Goal: Task Accomplishment & Management: Manage account settings

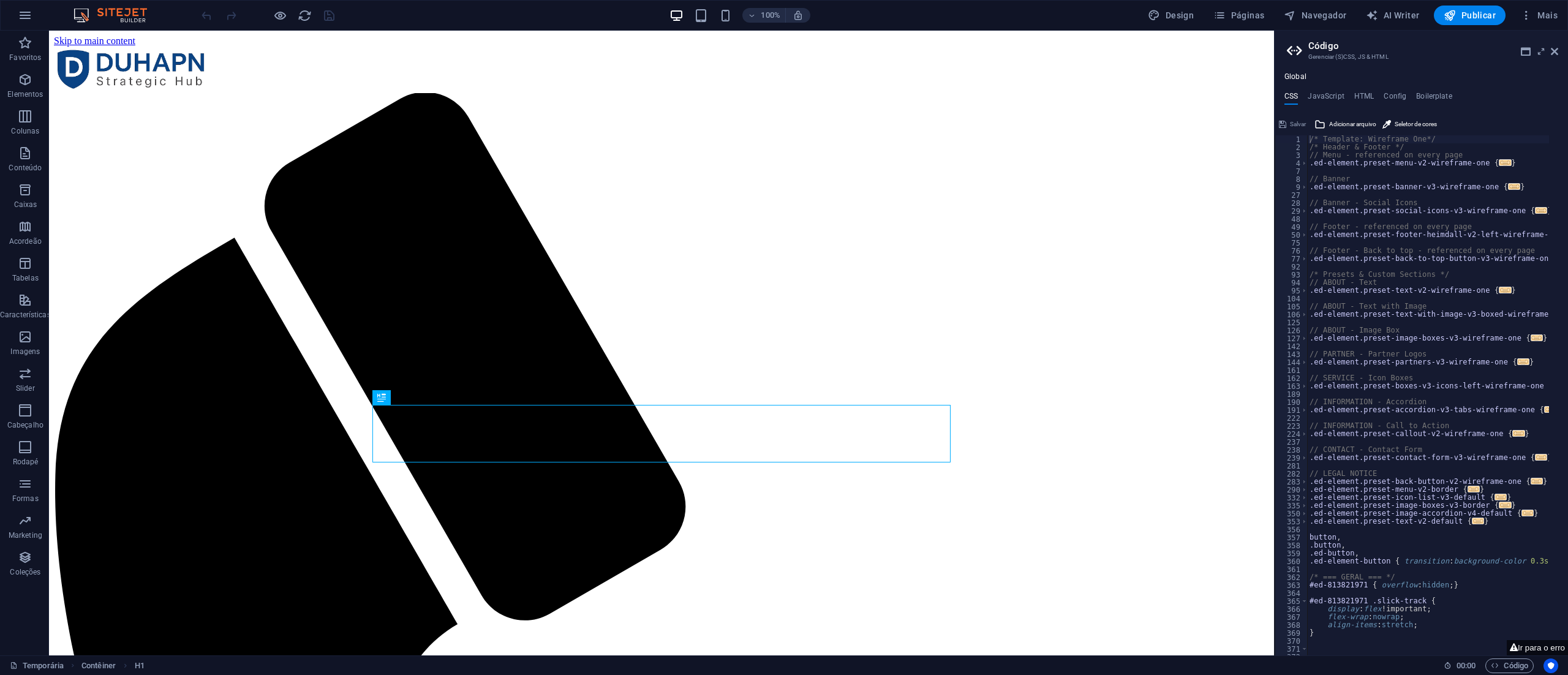
click at [1090, 13] on div "100% Design Páginas Navegador AI Writer Publicar Mais" at bounding box center [880, 15] width 1364 height 19
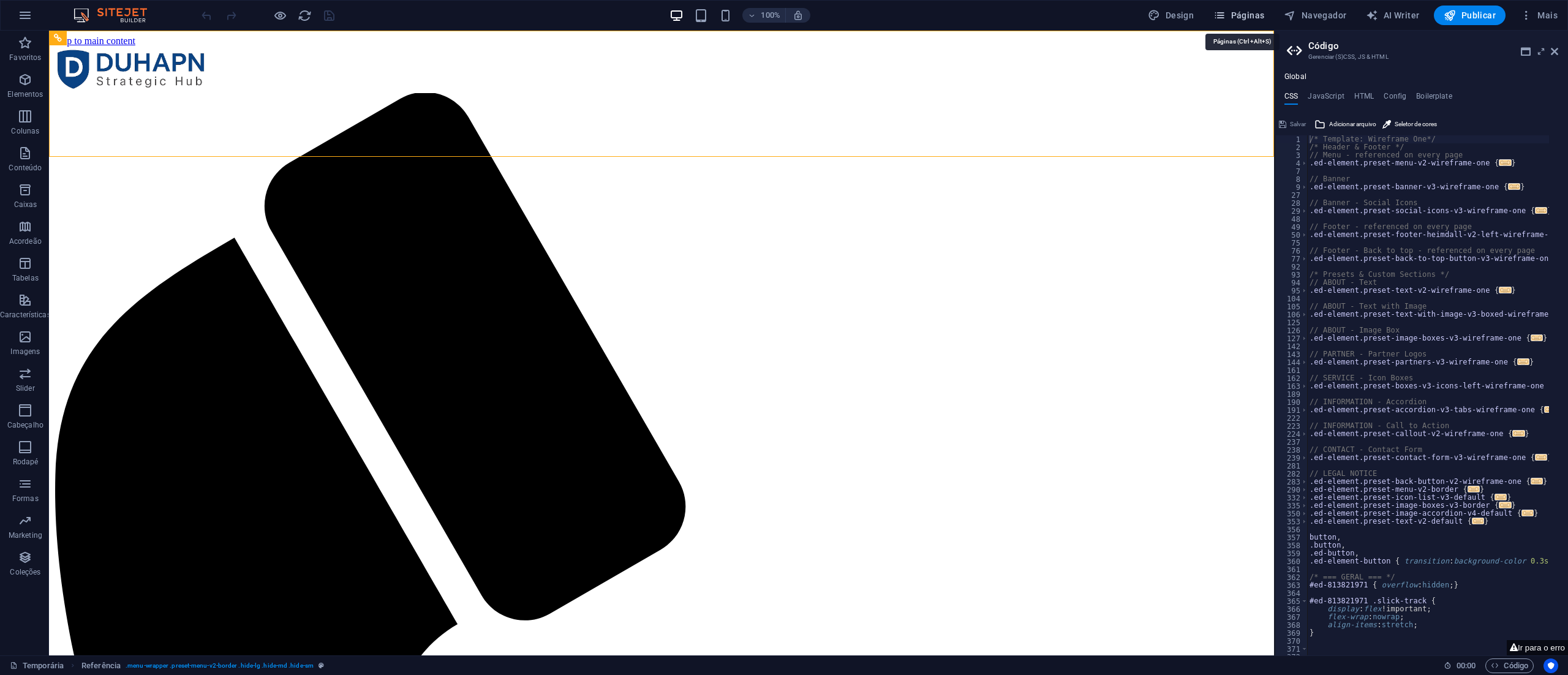
click at [1250, 10] on span "Páginas" at bounding box center [1240, 15] width 51 height 12
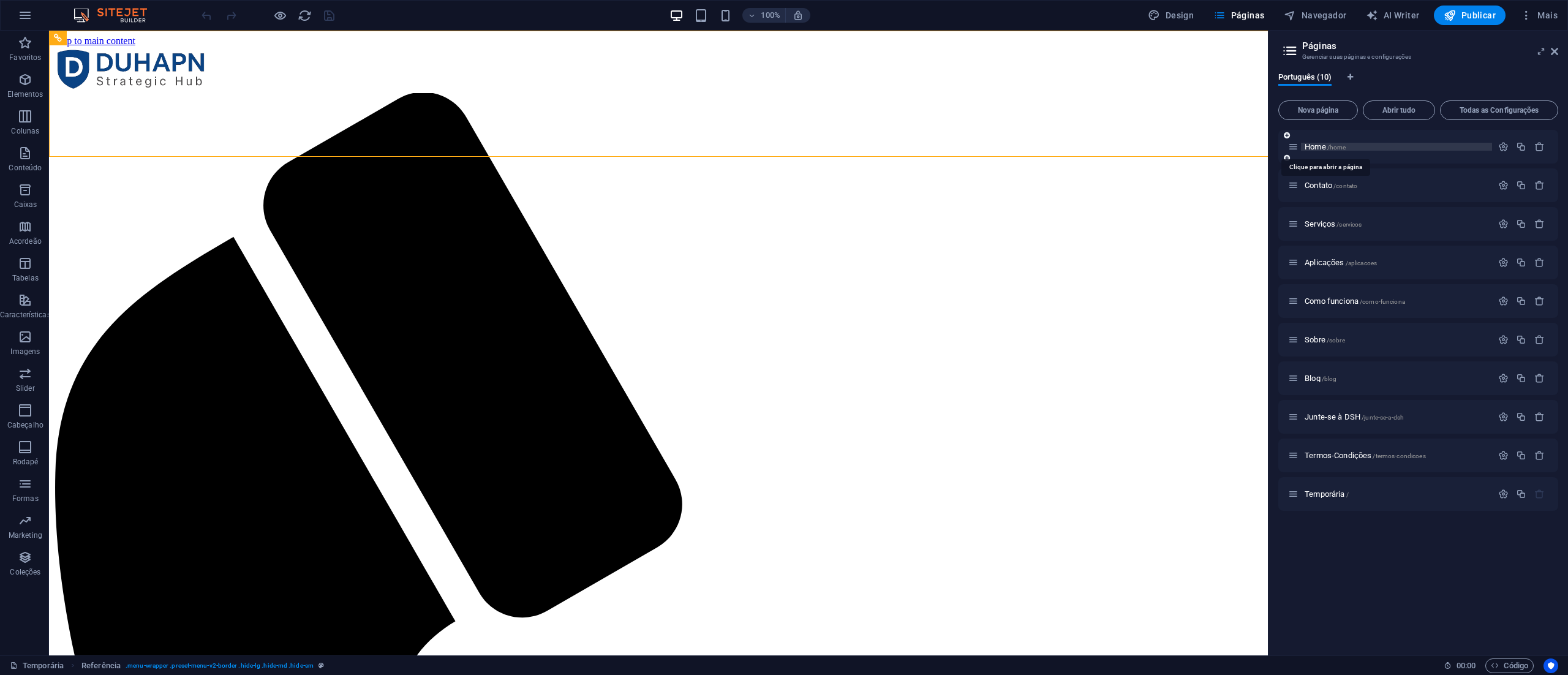
click at [1314, 145] on span "Home /home" at bounding box center [1325, 146] width 41 height 9
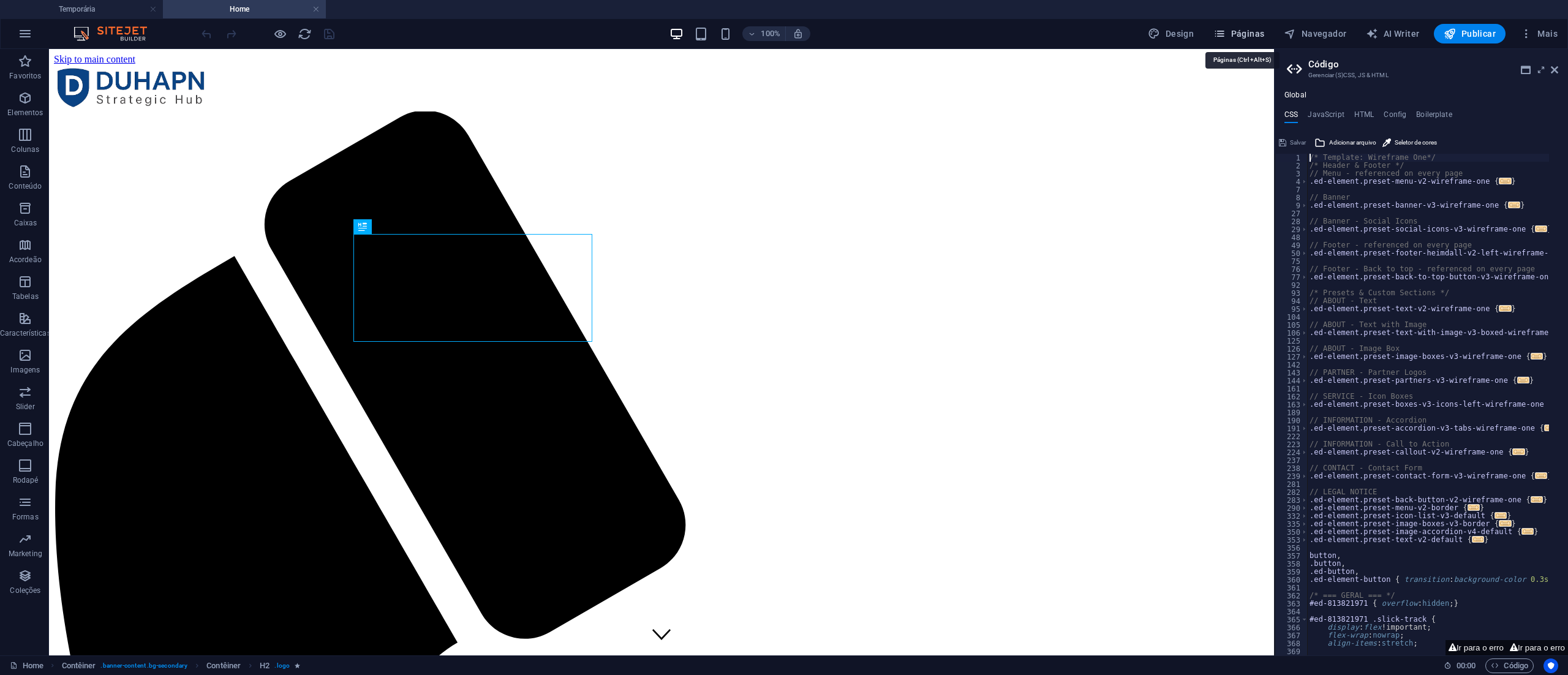
click at [1256, 30] on span "Páginas" at bounding box center [1240, 33] width 51 height 12
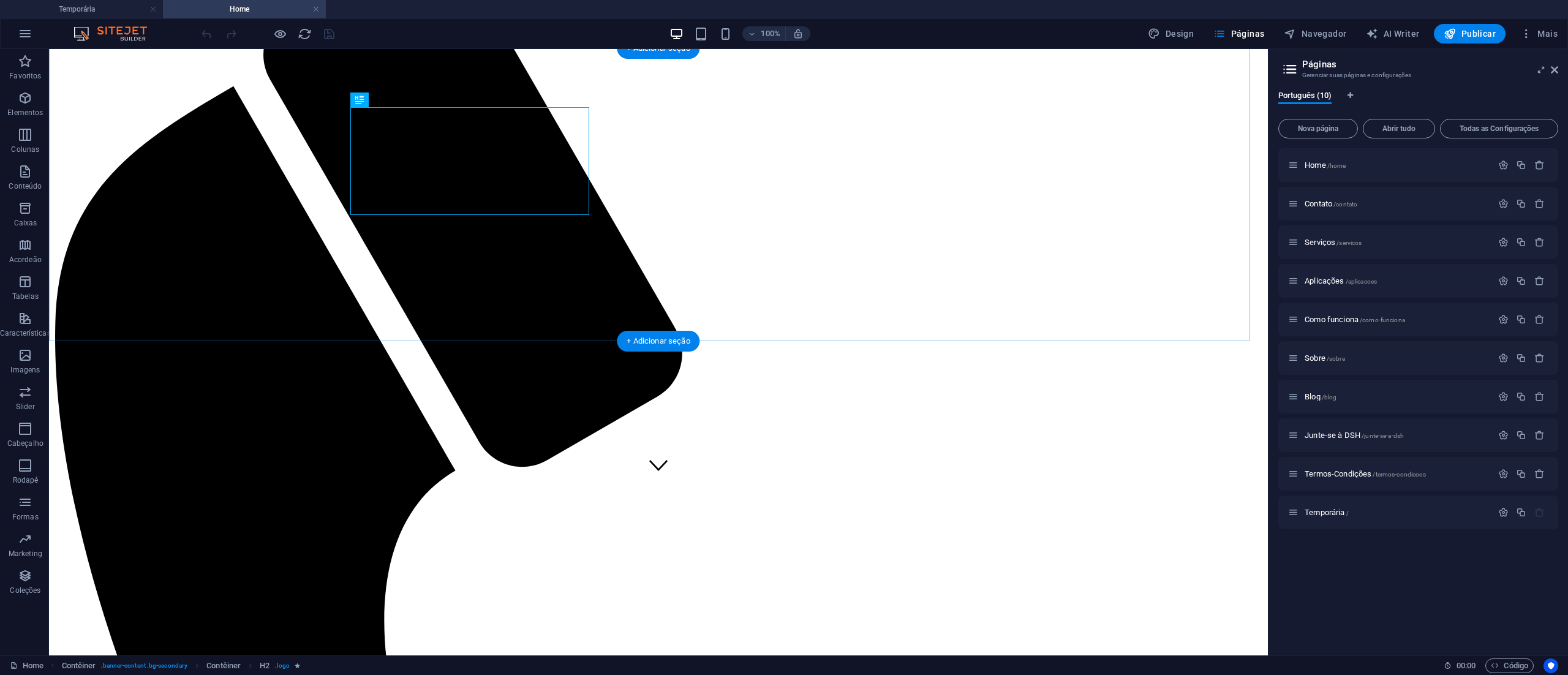
scroll to position [490, 0]
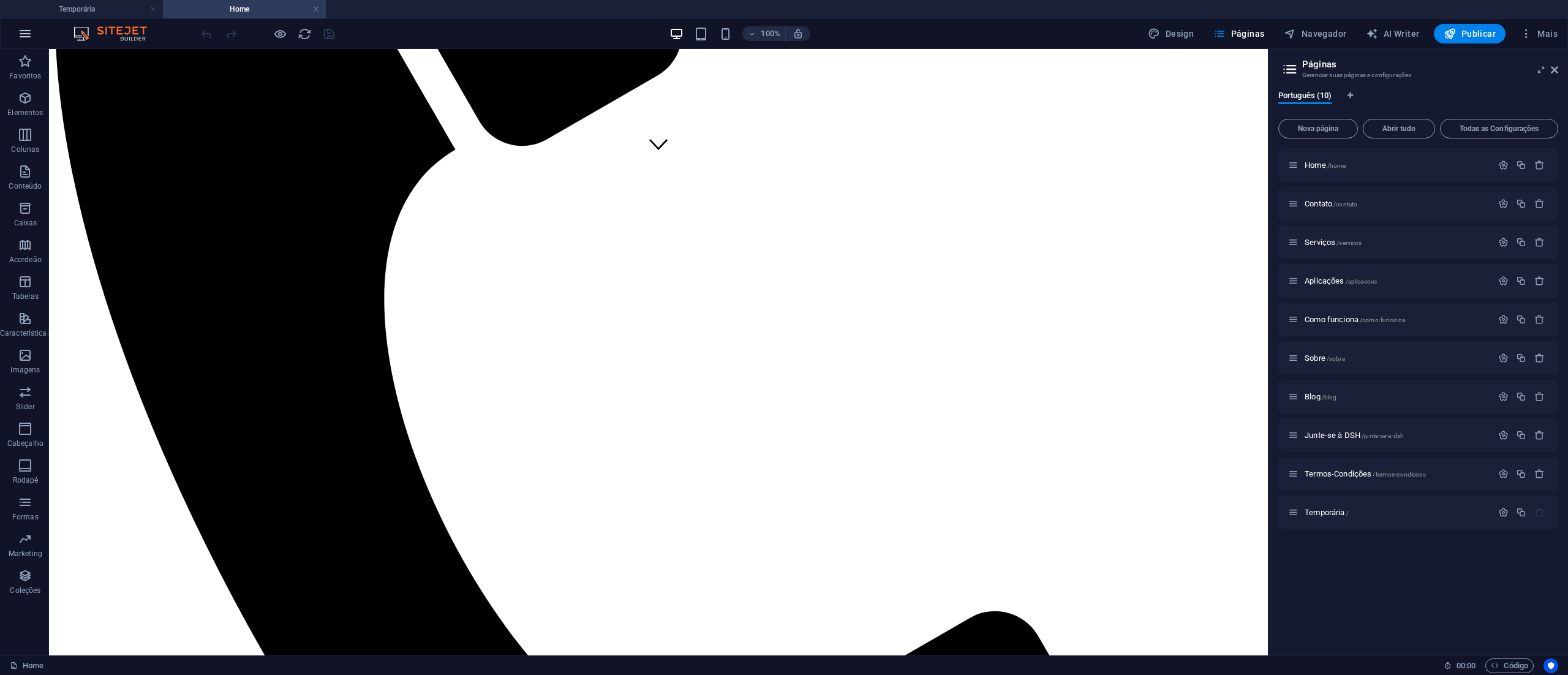
click at [16, 32] on button "button" at bounding box center [25, 34] width 30 height 30
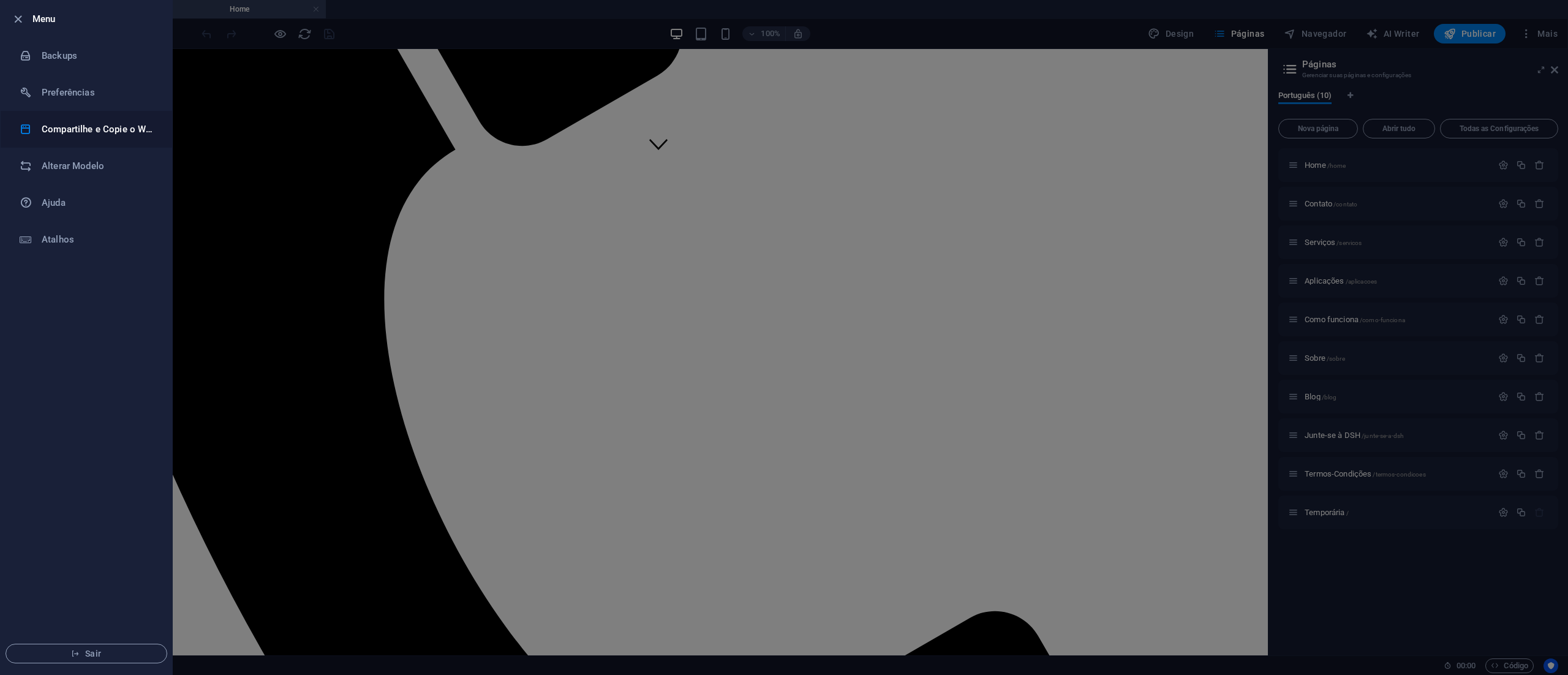
click at [87, 127] on h6 "Compartilhe e Copie o Website" at bounding box center [98, 129] width 113 height 15
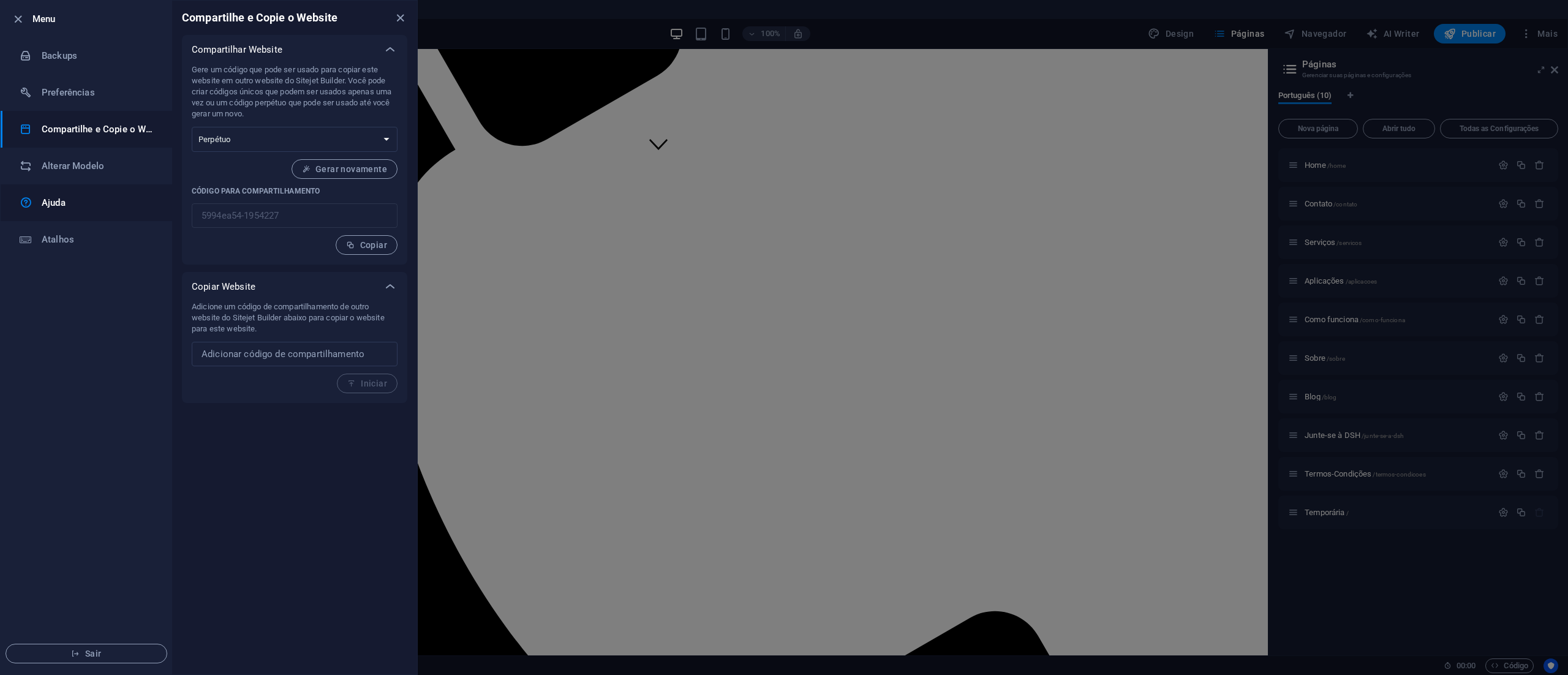
click at [56, 200] on h6 "Ajuda" at bounding box center [98, 202] width 113 height 15
click at [1063, 477] on div at bounding box center [784, 337] width 1568 height 675
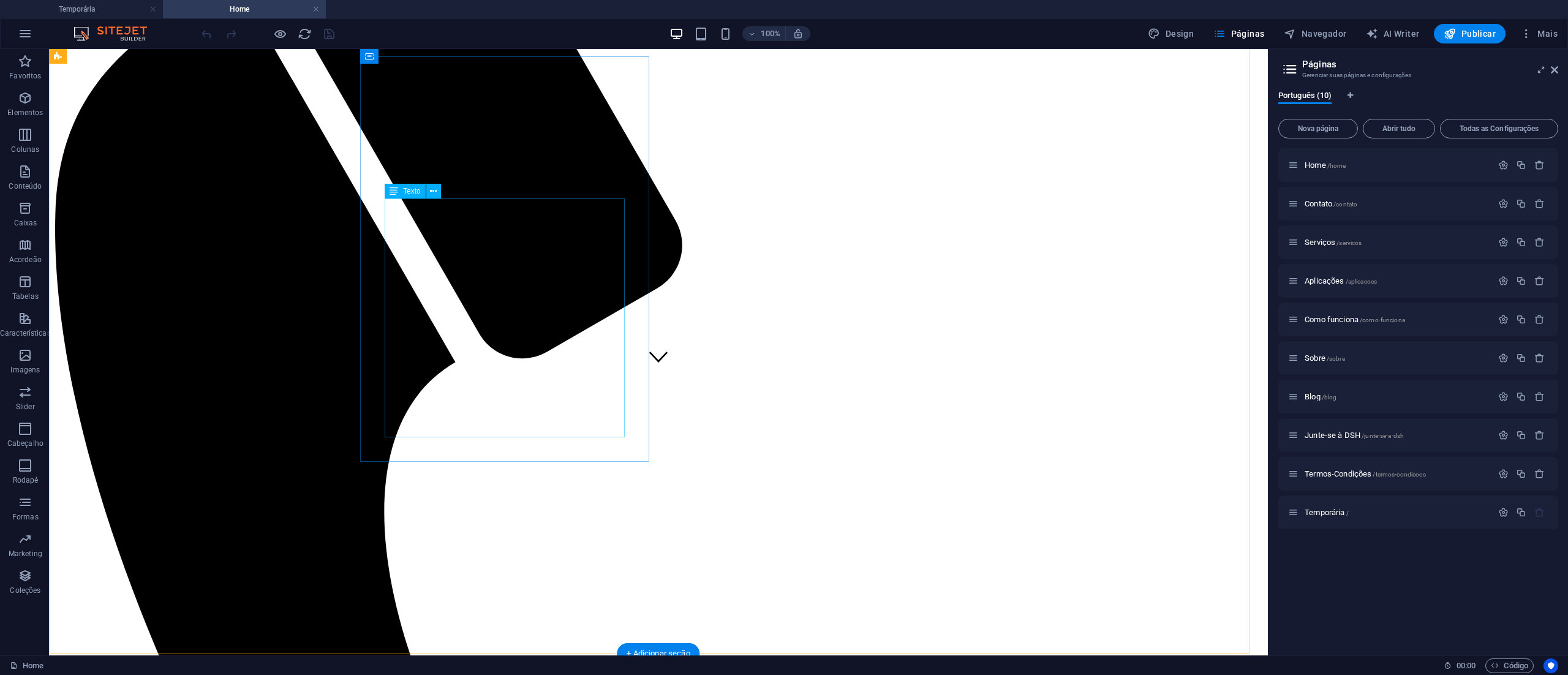
scroll to position [0, 0]
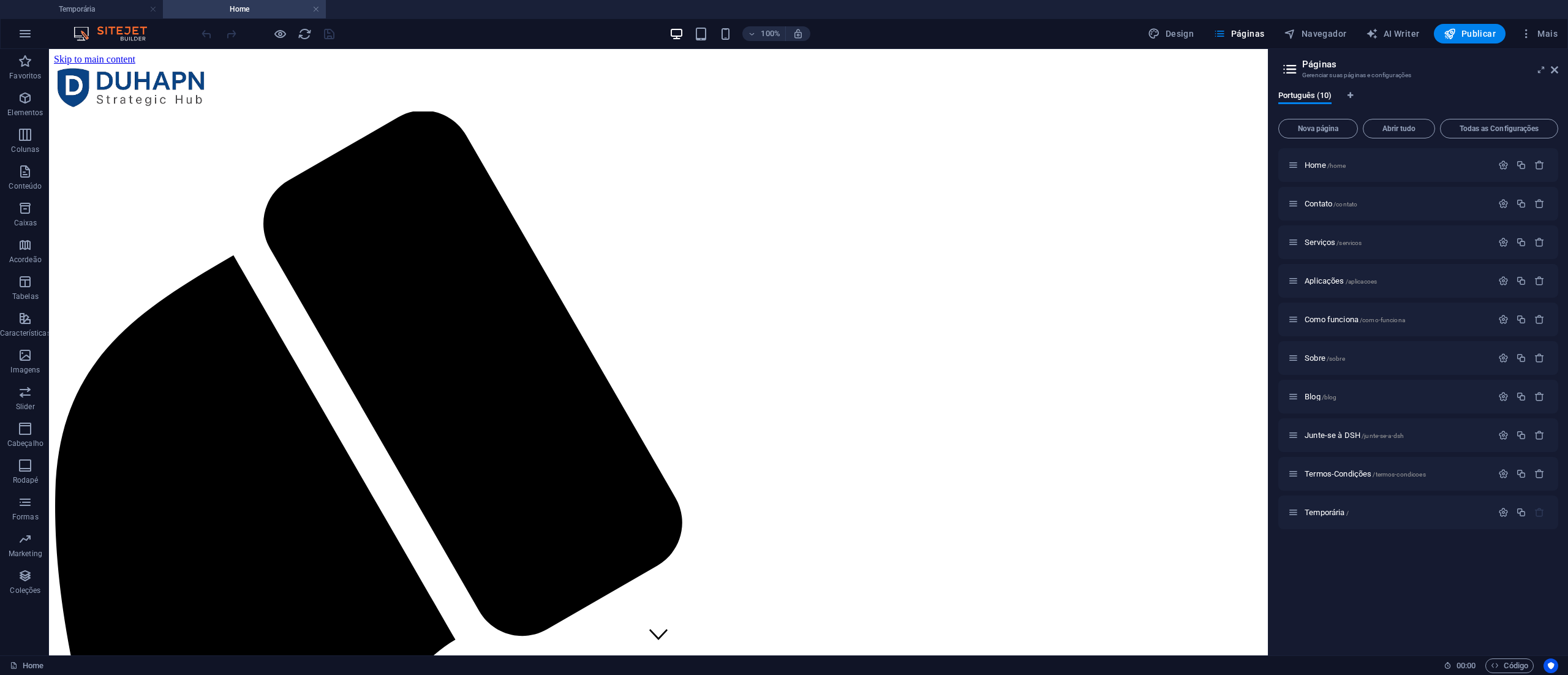
click at [121, 24] on div "100% Design Páginas Navegador AI Writer Publicar Mais" at bounding box center [784, 34] width 1567 height 30
click at [1543, 30] on span "Mais" at bounding box center [1539, 33] width 38 height 12
click at [1466, 67] on h6 "Configurações do Website" at bounding box center [1496, 65] width 106 height 15
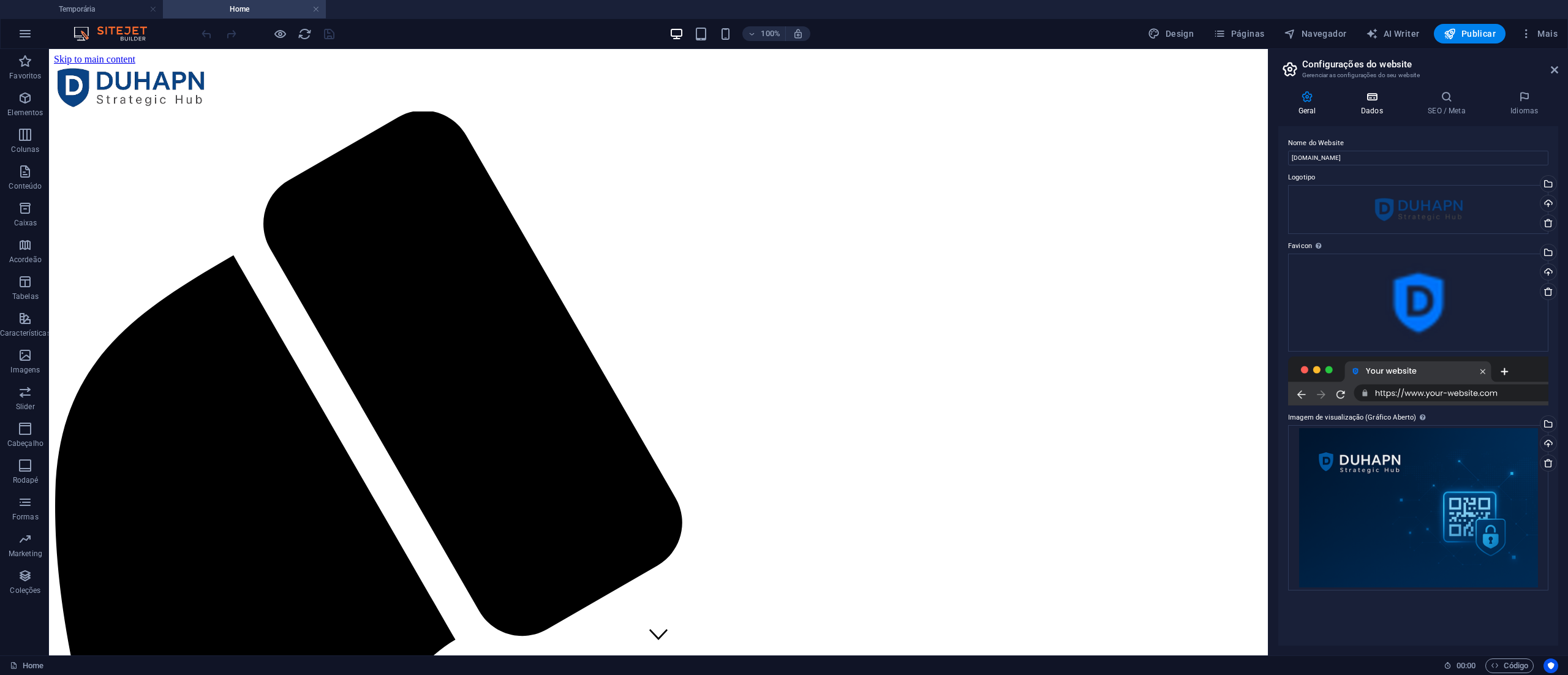
click at [1374, 98] on icon at bounding box center [1372, 97] width 62 height 12
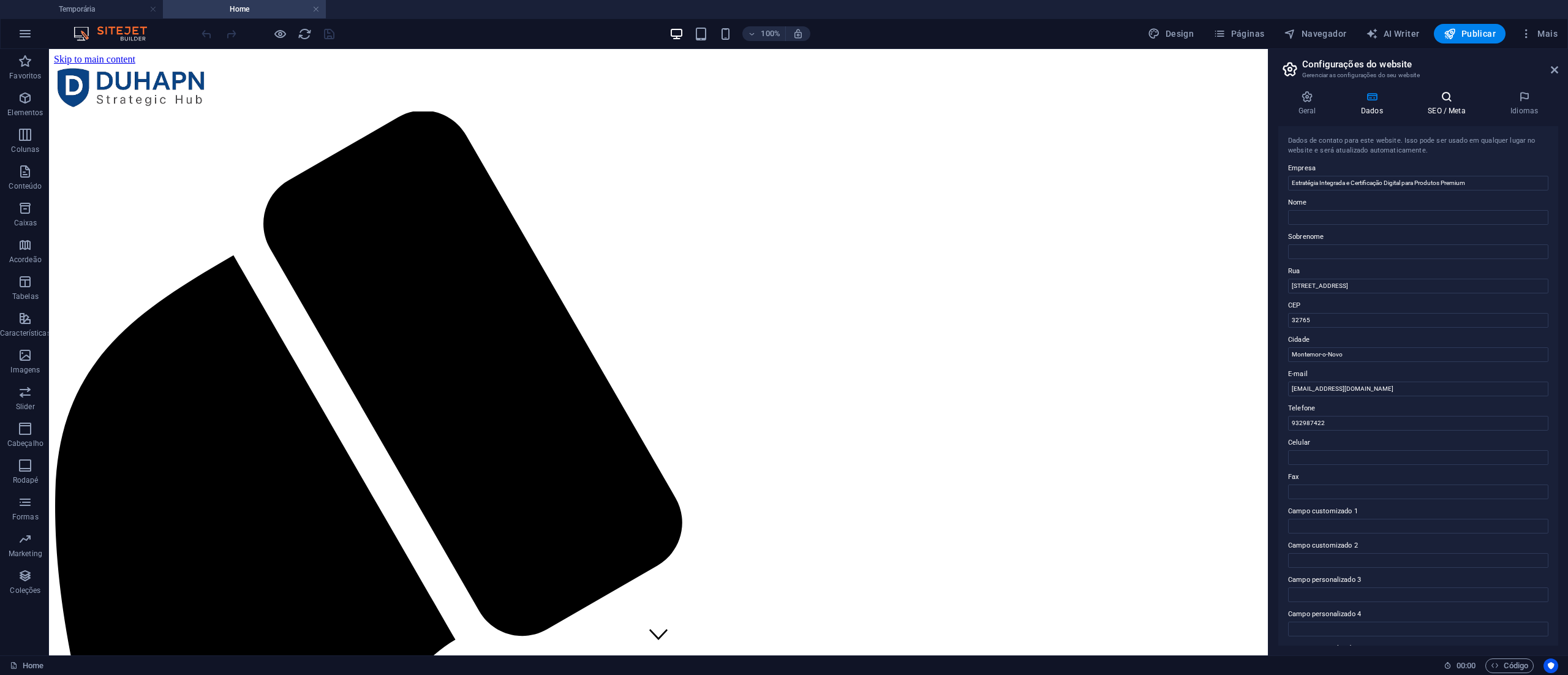
click at [1446, 104] on h4 "SEO / Meta" at bounding box center [1450, 103] width 82 height 25
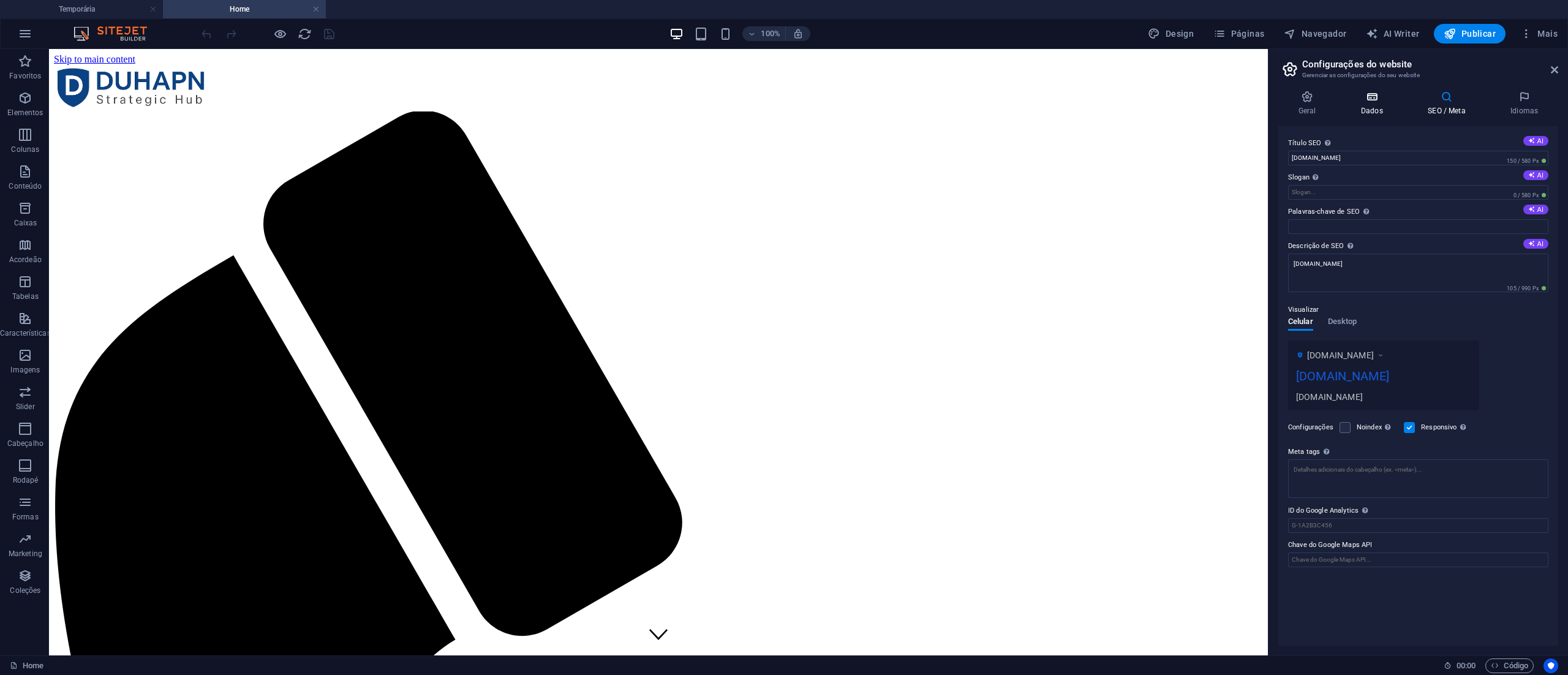
click at [1377, 101] on icon at bounding box center [1372, 97] width 62 height 12
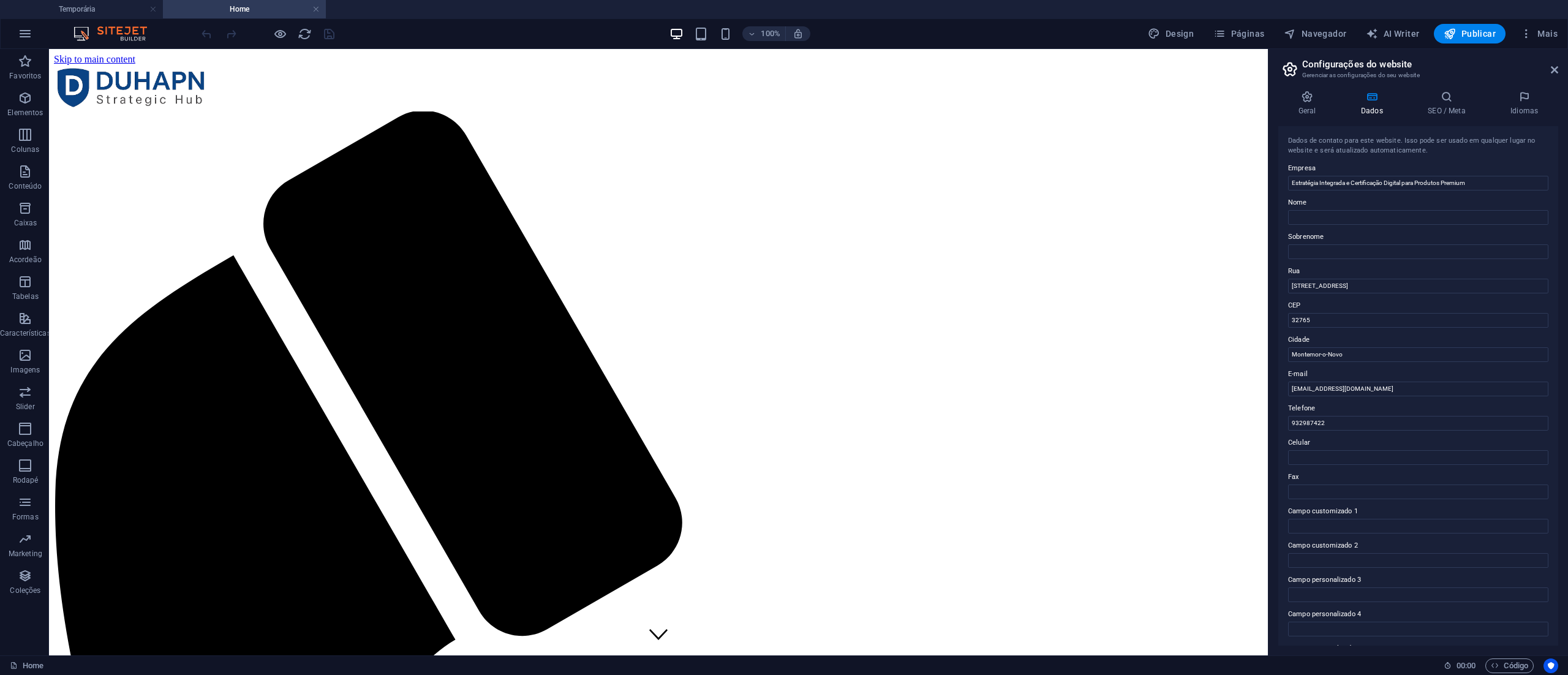
click at [1377, 101] on icon at bounding box center [1372, 97] width 62 height 12
click at [1341, 289] on input "[STREET_ADDRESS]" at bounding box center [1418, 285] width 260 height 15
drag, startPoint x: 1354, startPoint y: 279, endPoint x: 1281, endPoint y: 288, distance: 73.6
click at [1281, 288] on div "Dados de contato para este website. Isso pode ser usado em qualquer lugar no we…" at bounding box center [1419, 385] width 280 height 519
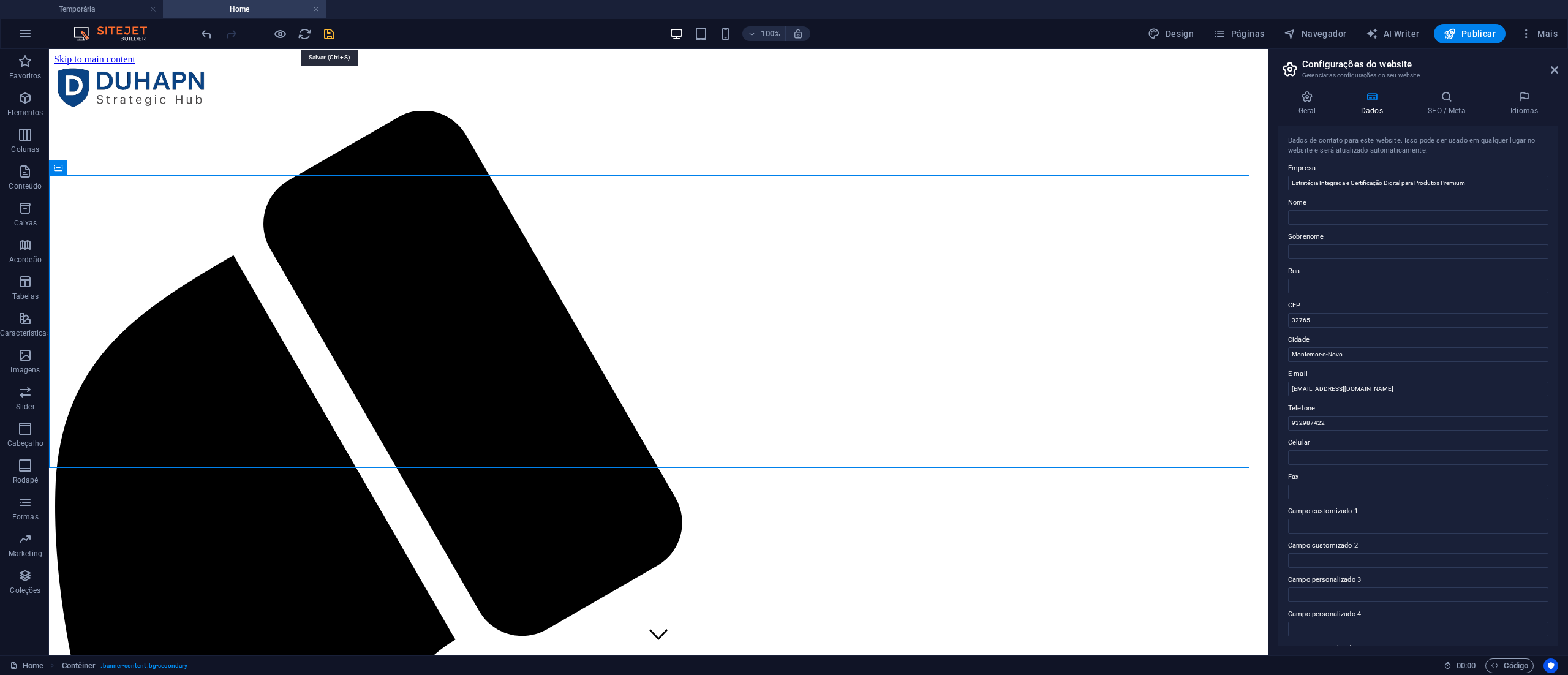
click at [325, 29] on icon "save" at bounding box center [329, 34] width 14 height 14
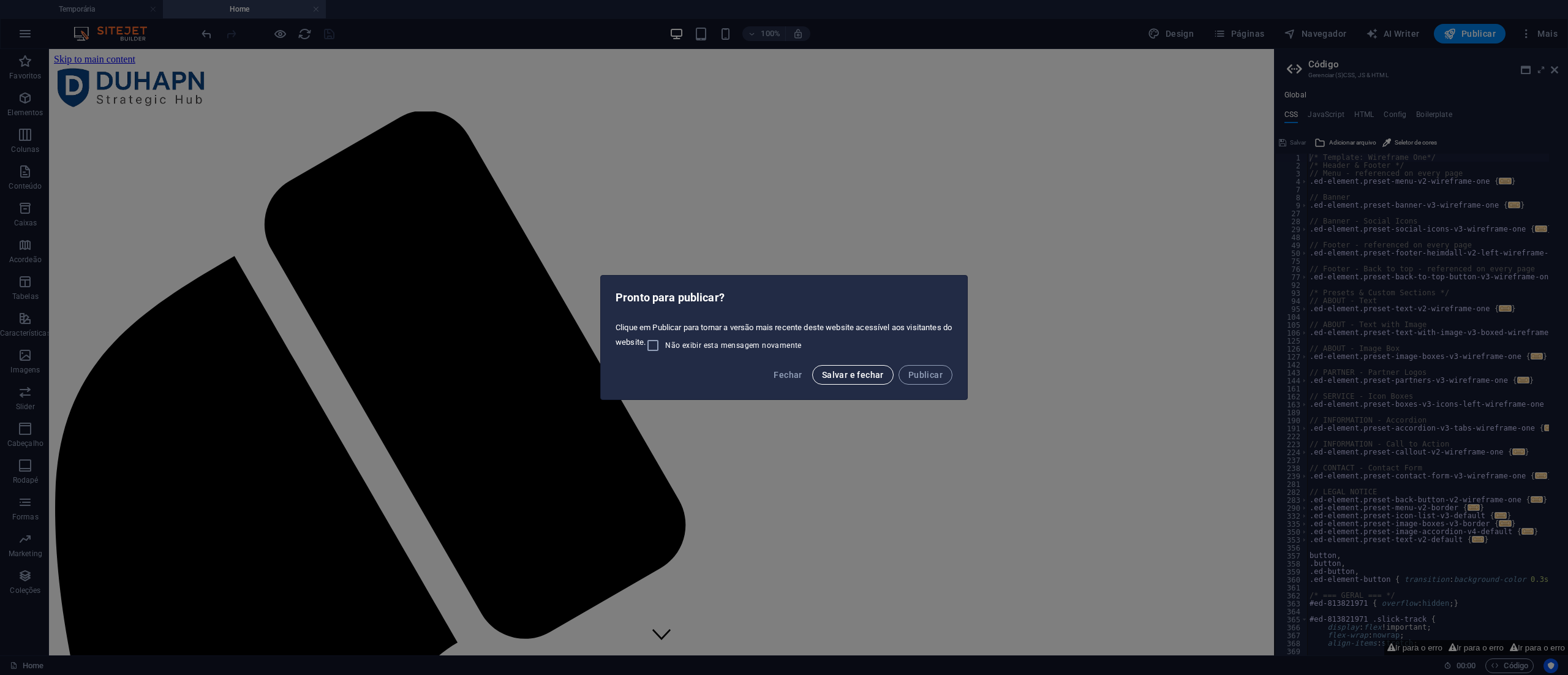
click at [871, 369] on span "Salvar e fechar" at bounding box center [853, 374] width 62 height 10
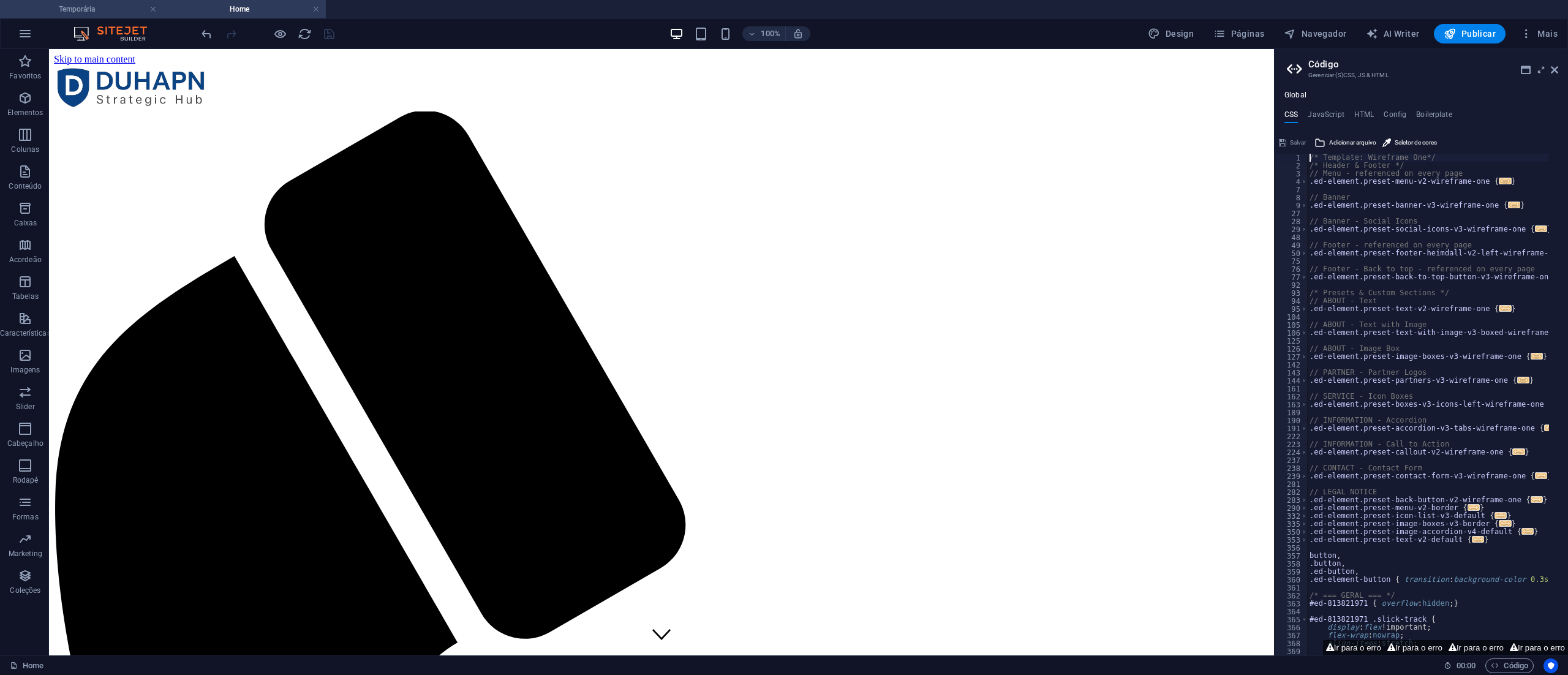
click at [79, 13] on h4 "Temporária" at bounding box center [81, 9] width 163 height 13
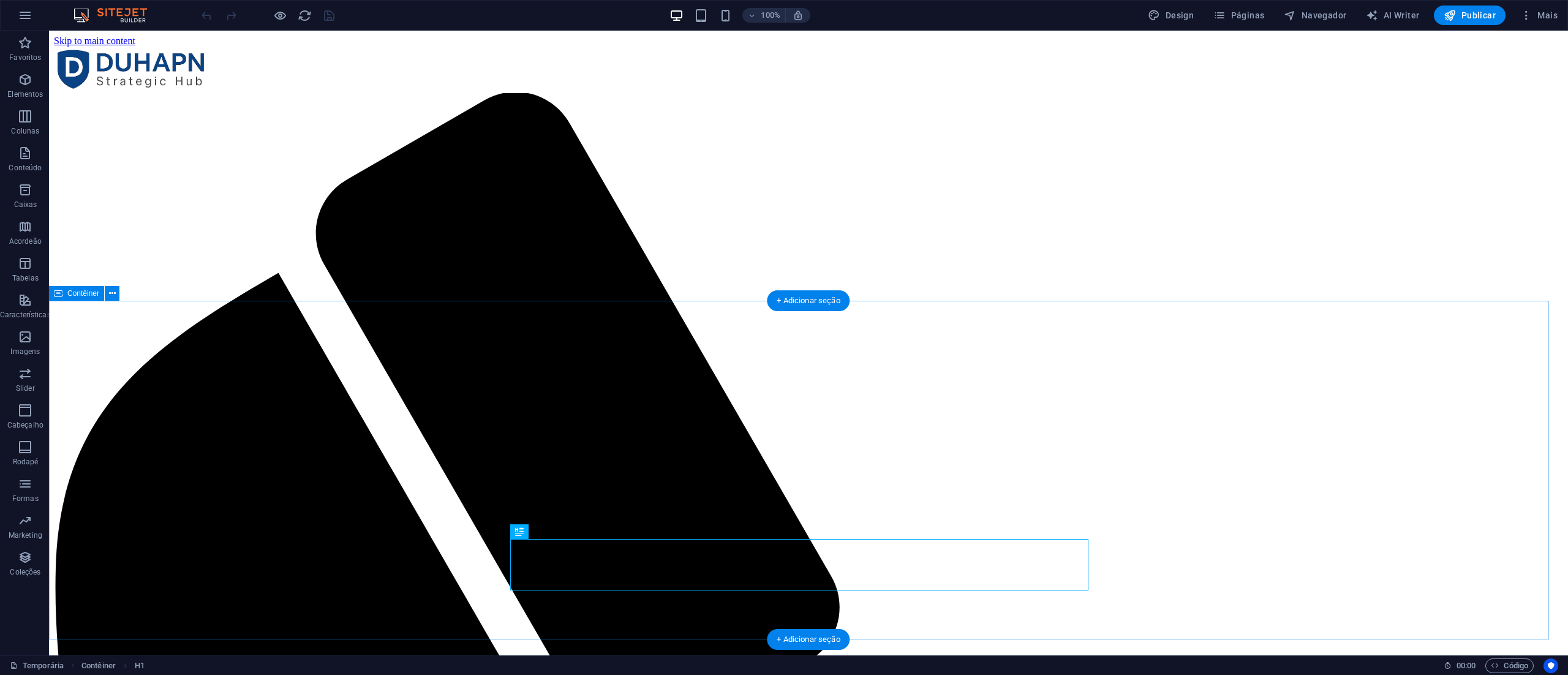
scroll to position [439, 0]
